Goal: Task Accomplishment & Management: Use online tool/utility

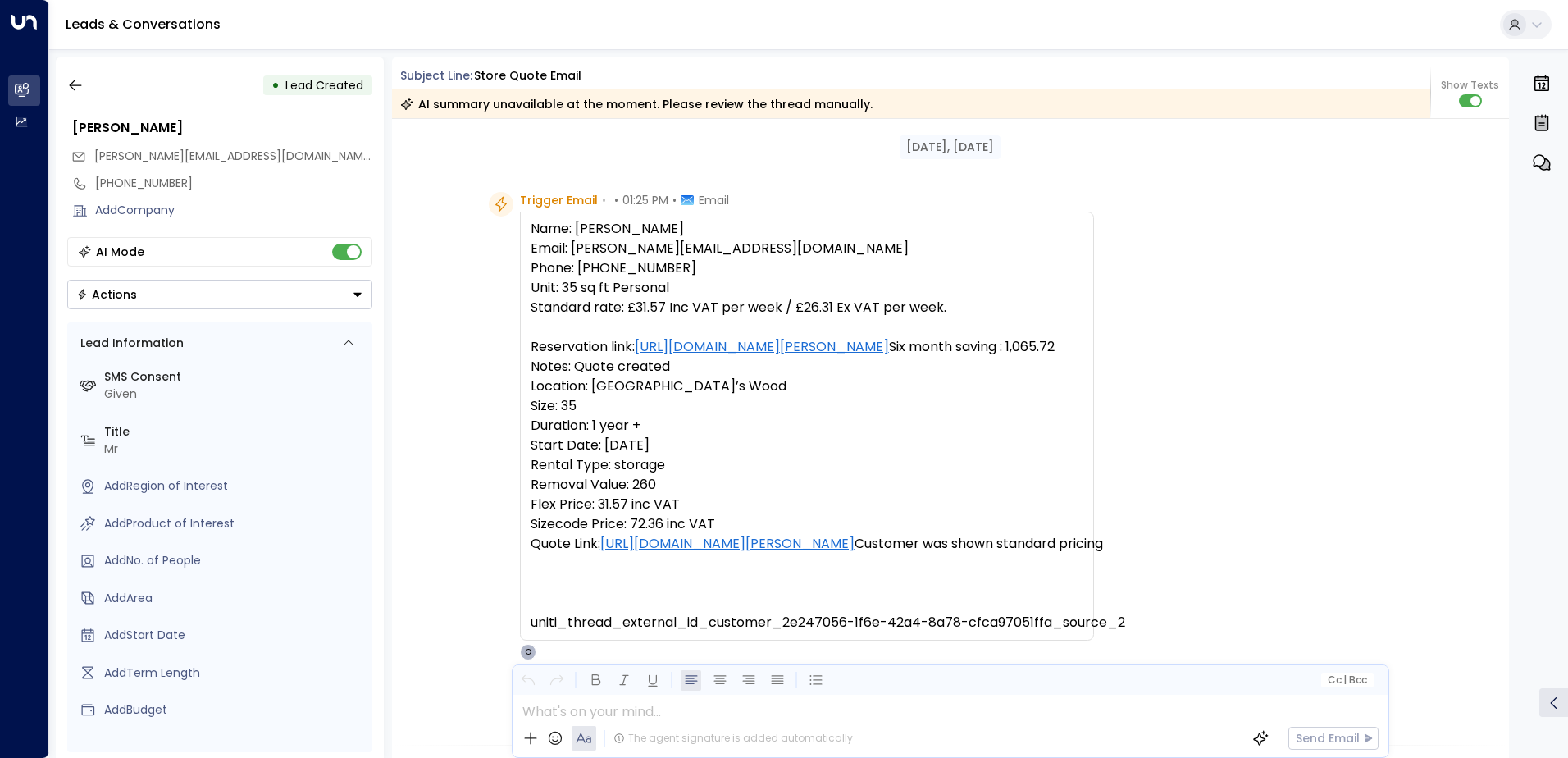
scroll to position [555, 0]
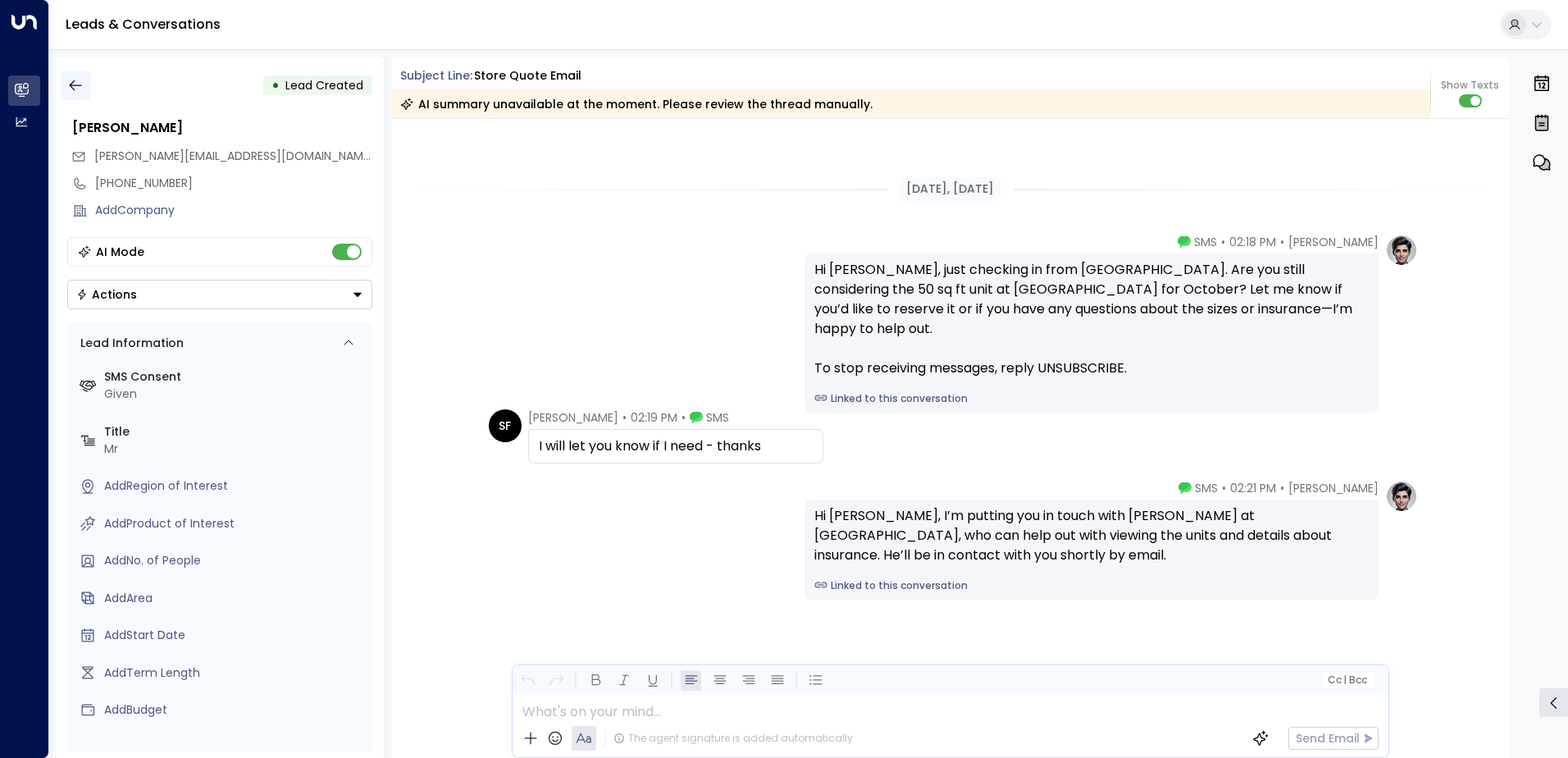
click at [79, 83] on icon "button" at bounding box center [75, 85] width 17 height 17
click at [67, 89] on icon "button" at bounding box center [75, 85] width 17 height 17
click at [65, 86] on button "button" at bounding box center [75, 84] width 29 height 29
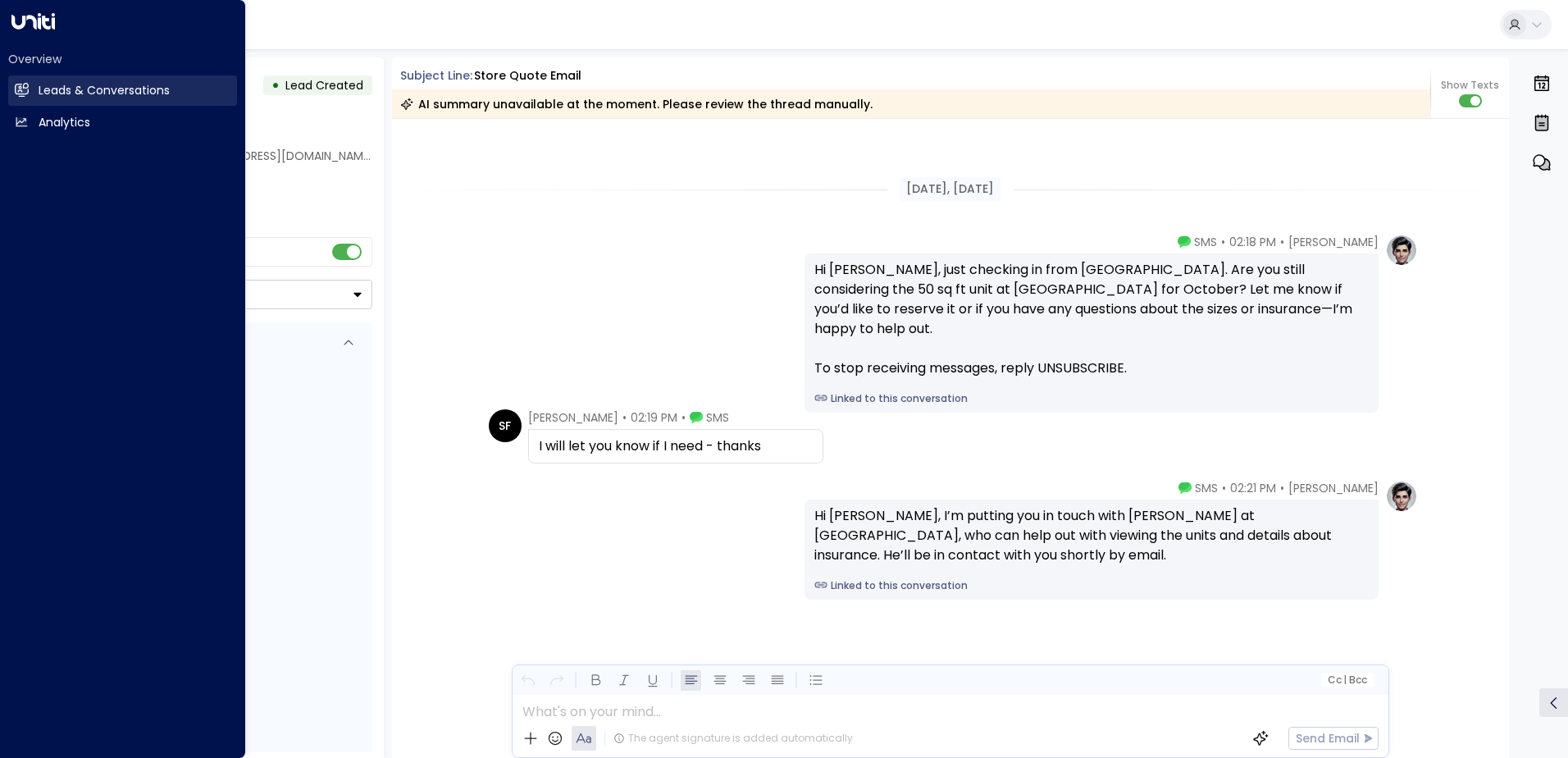
click at [38, 87] on link "Leads & Conversations Leads & Conversations" at bounding box center [123, 90] width 229 height 30
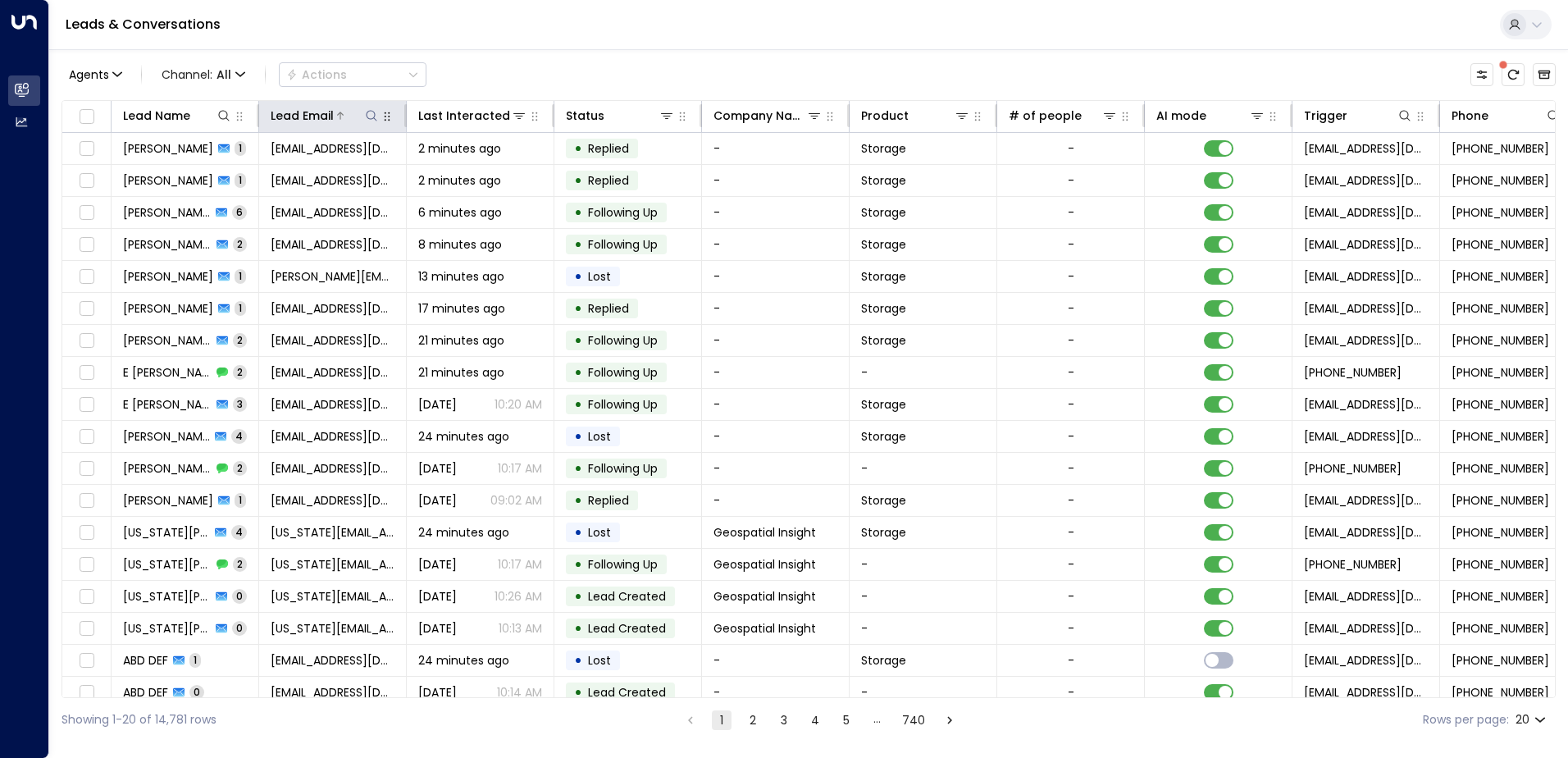
click at [373, 119] on icon at bounding box center [371, 115] width 11 height 11
click at [398, 177] on input "text" at bounding box center [371, 175] width 227 height 30
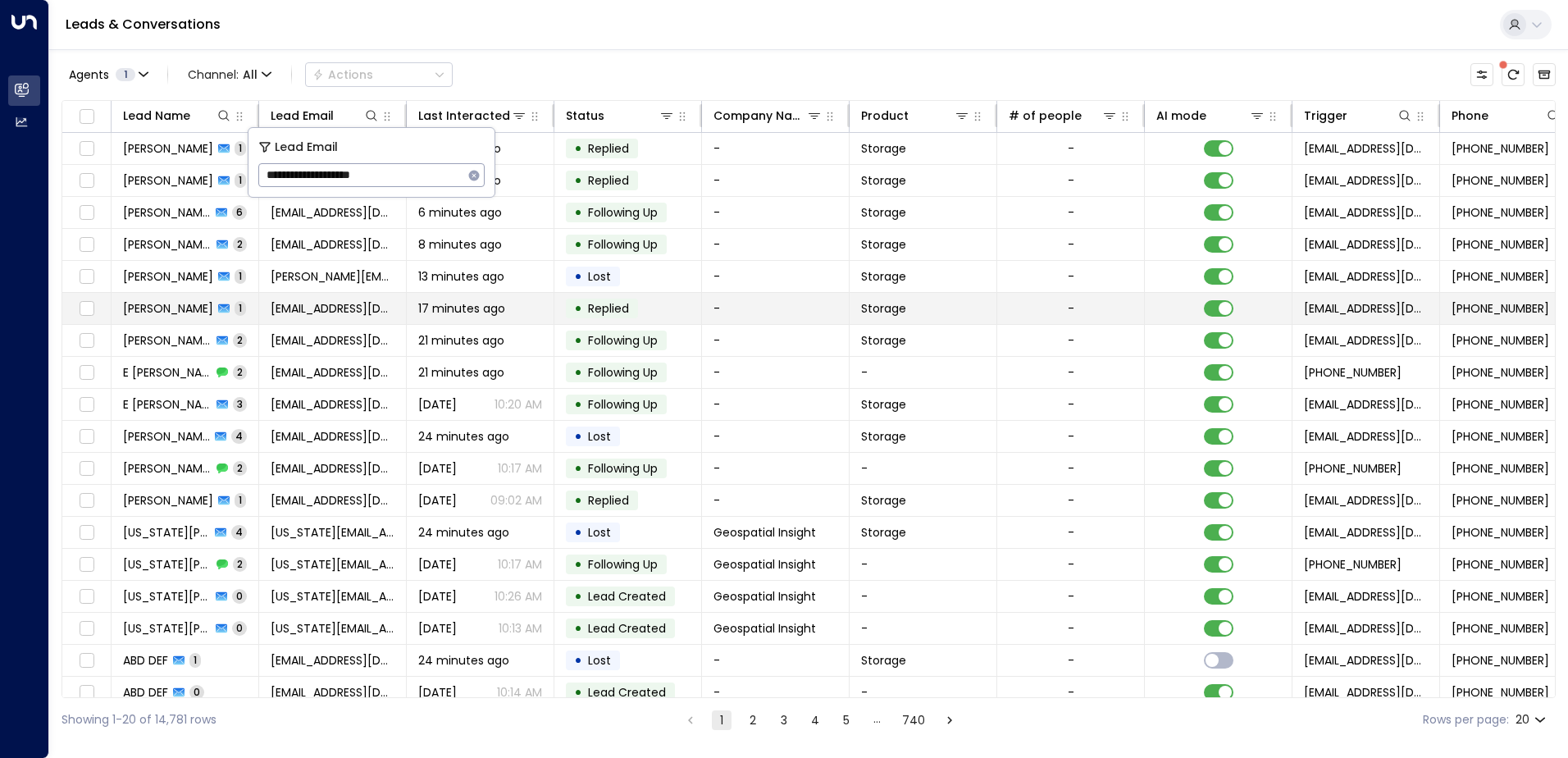
type input "**********"
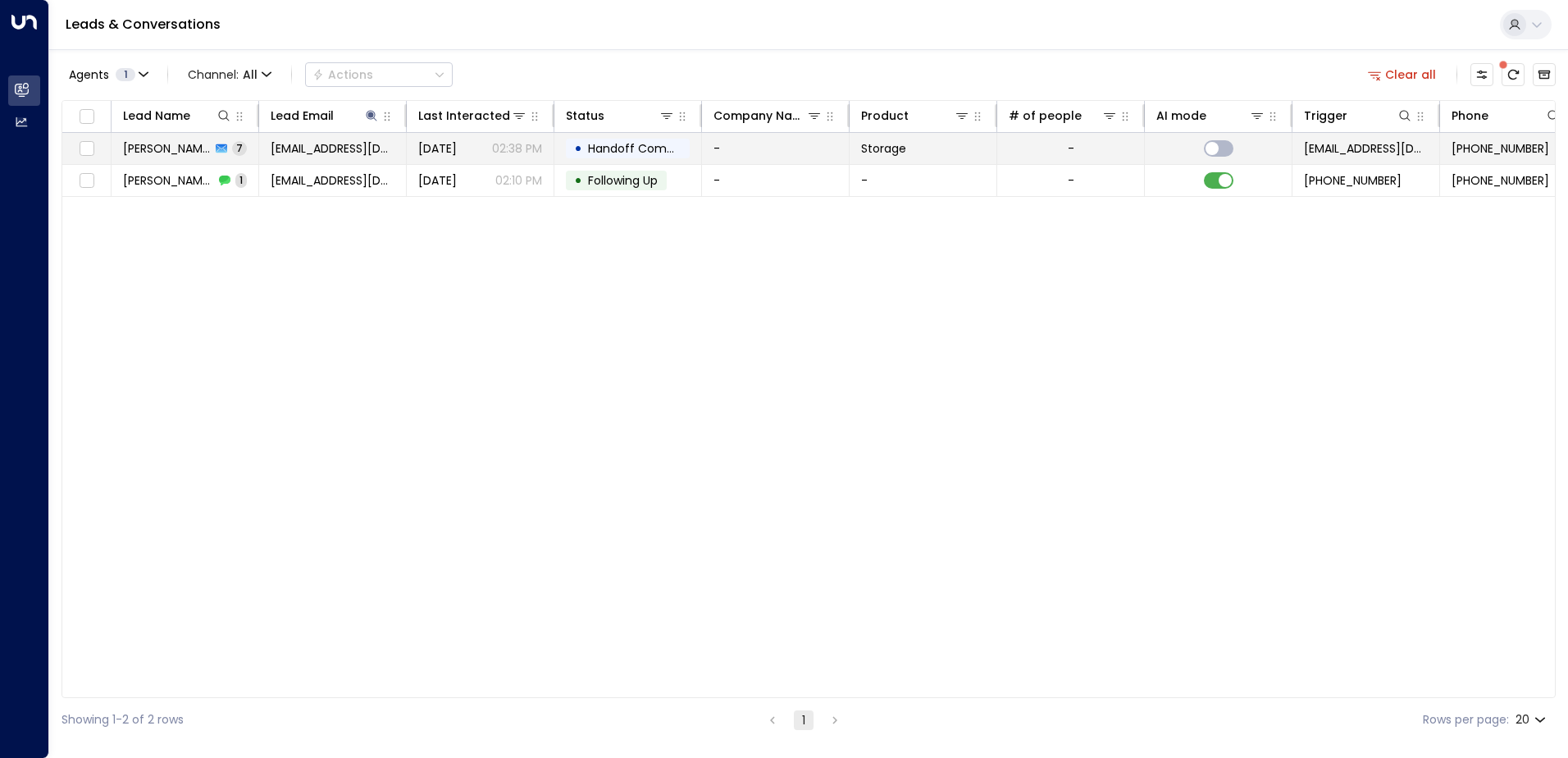
click at [809, 145] on td "-" at bounding box center [776, 148] width 148 height 31
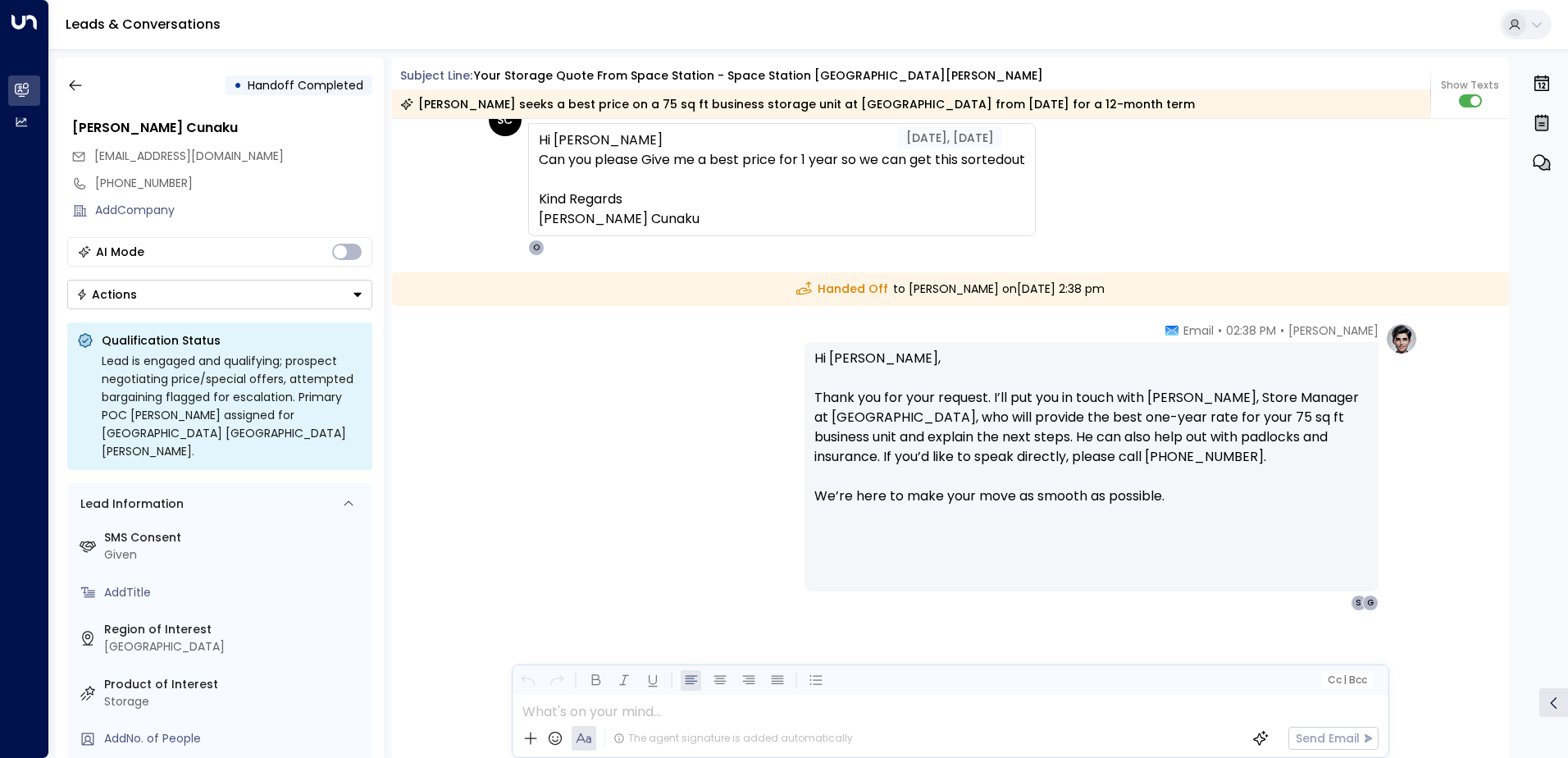
scroll to position [3365, 0]
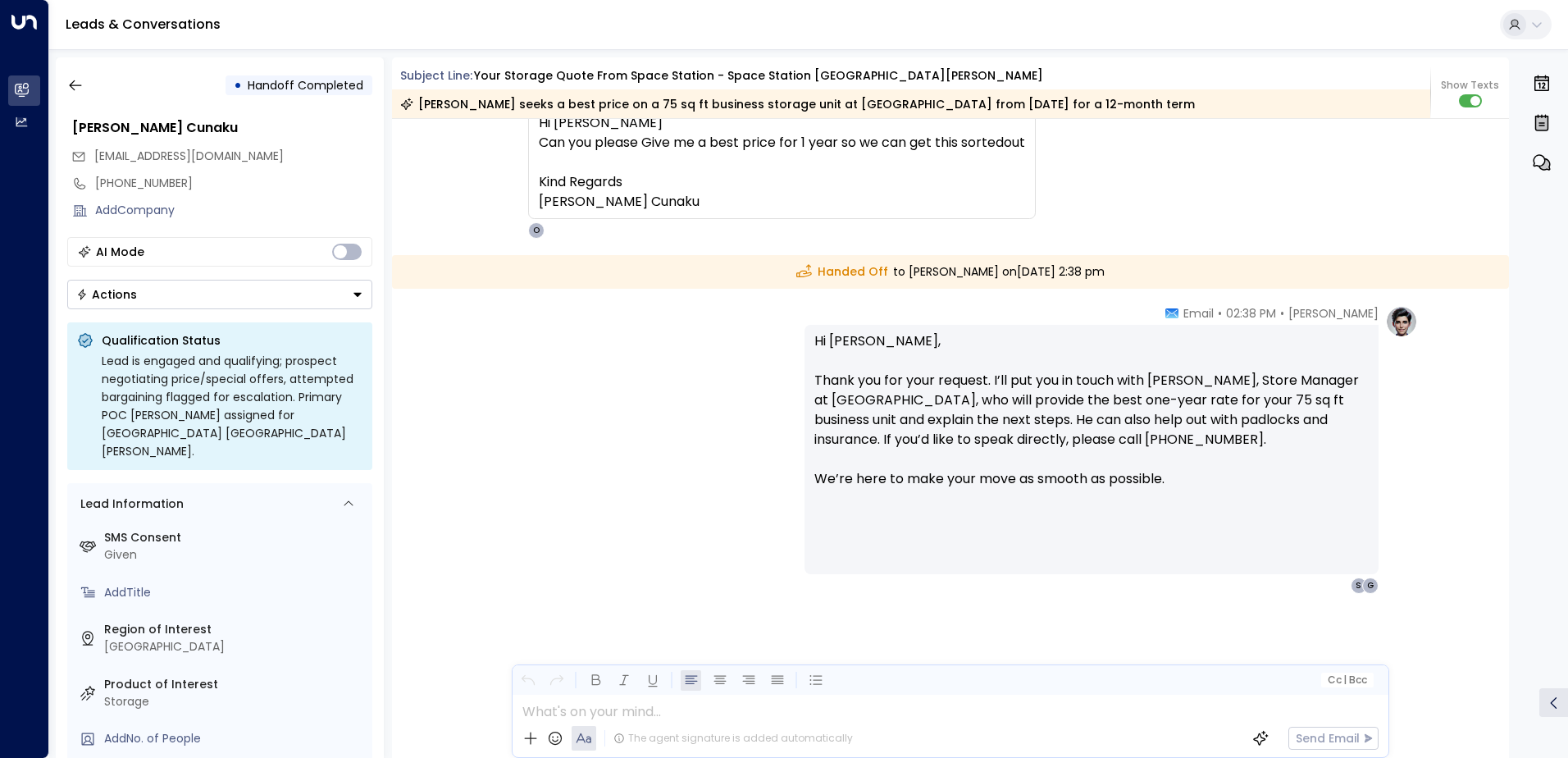
click at [347, 152] on div "[EMAIL_ADDRESS][DOMAIN_NAME]" at bounding box center [221, 156] width 301 height 27
click at [80, 82] on icon "button" at bounding box center [75, 85] width 17 height 17
